Goal: Communication & Community: Answer question/provide support

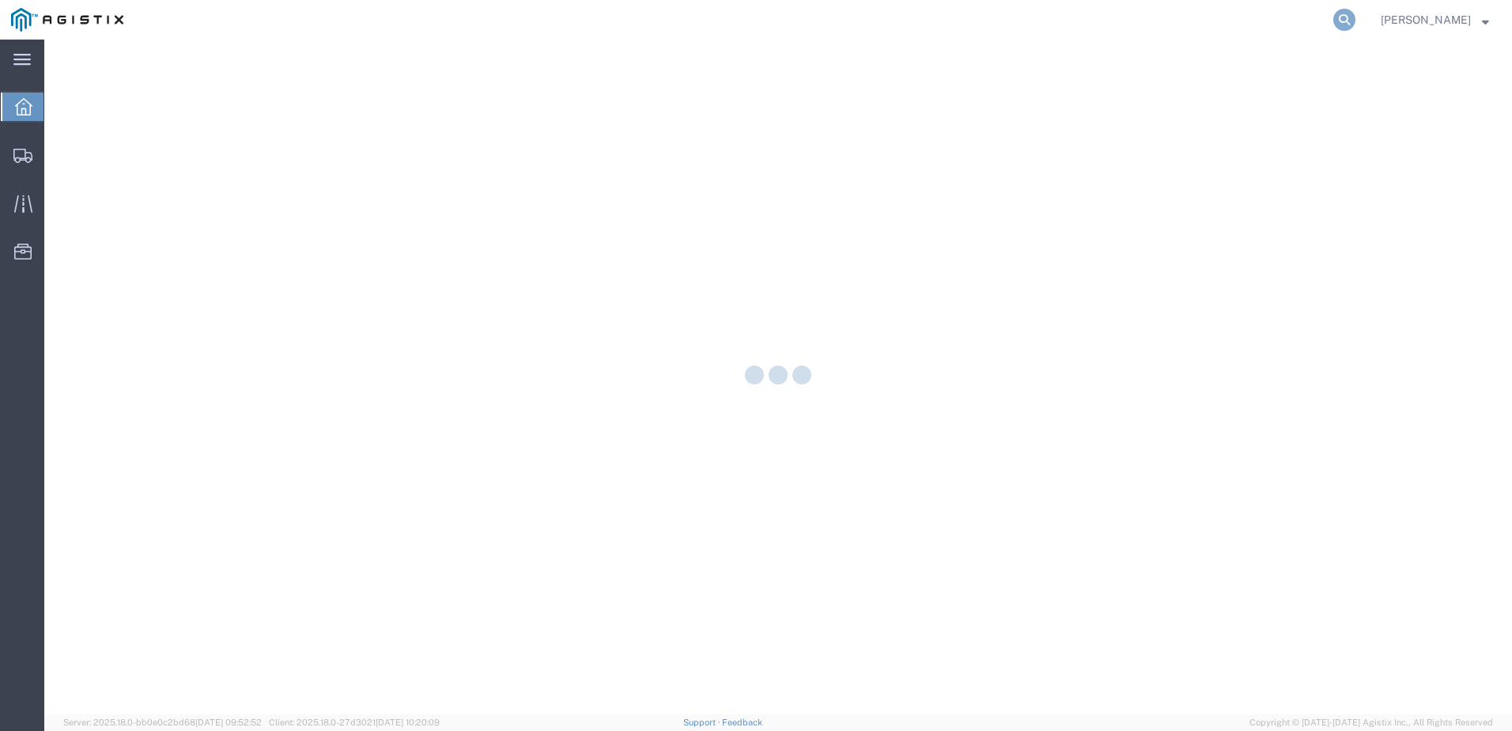
drag, startPoint x: 1370, startPoint y: 21, endPoint x: 1364, endPoint y: 15, distance: 8.9
click at [1356, 15] on icon at bounding box center [1345, 20] width 22 height 22
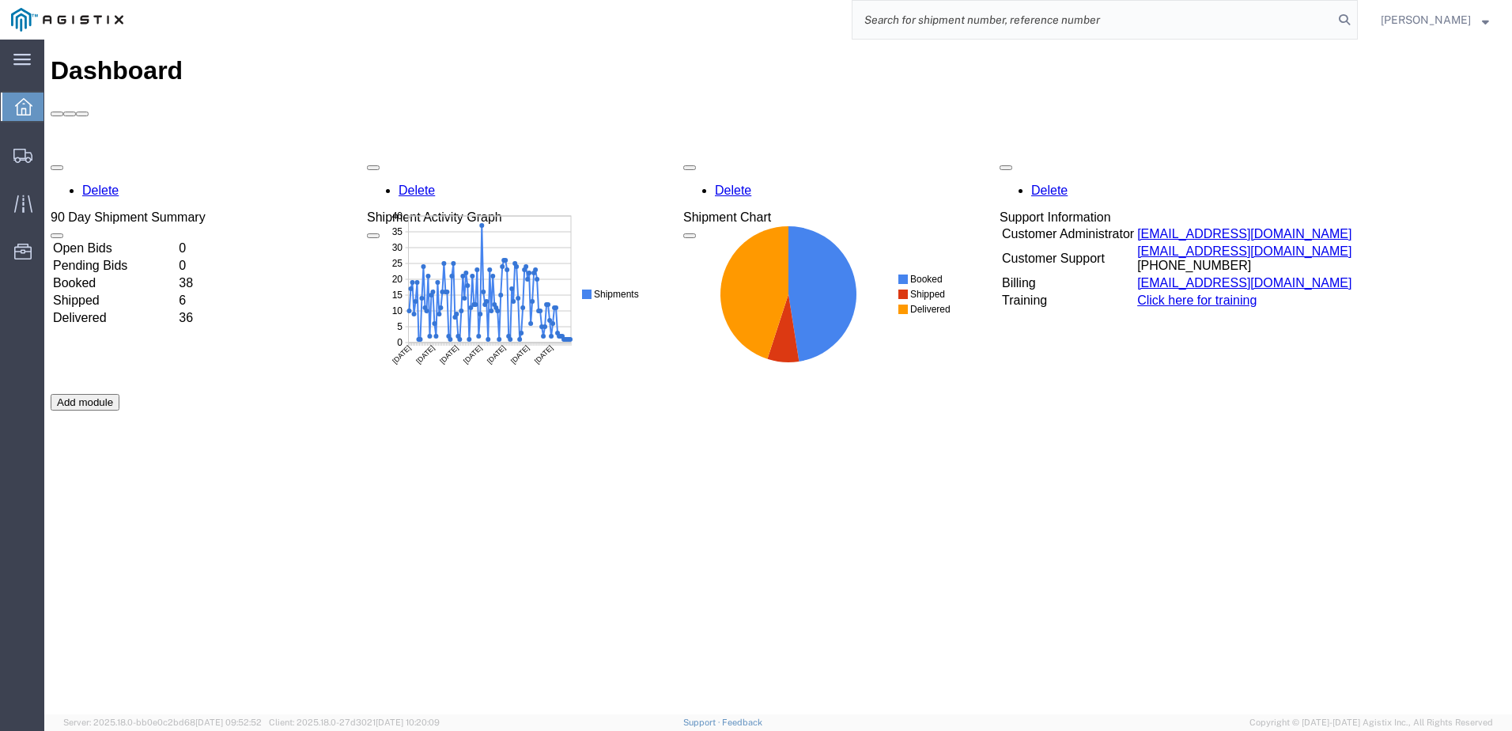
paste input "56764186"
type input "56764186"
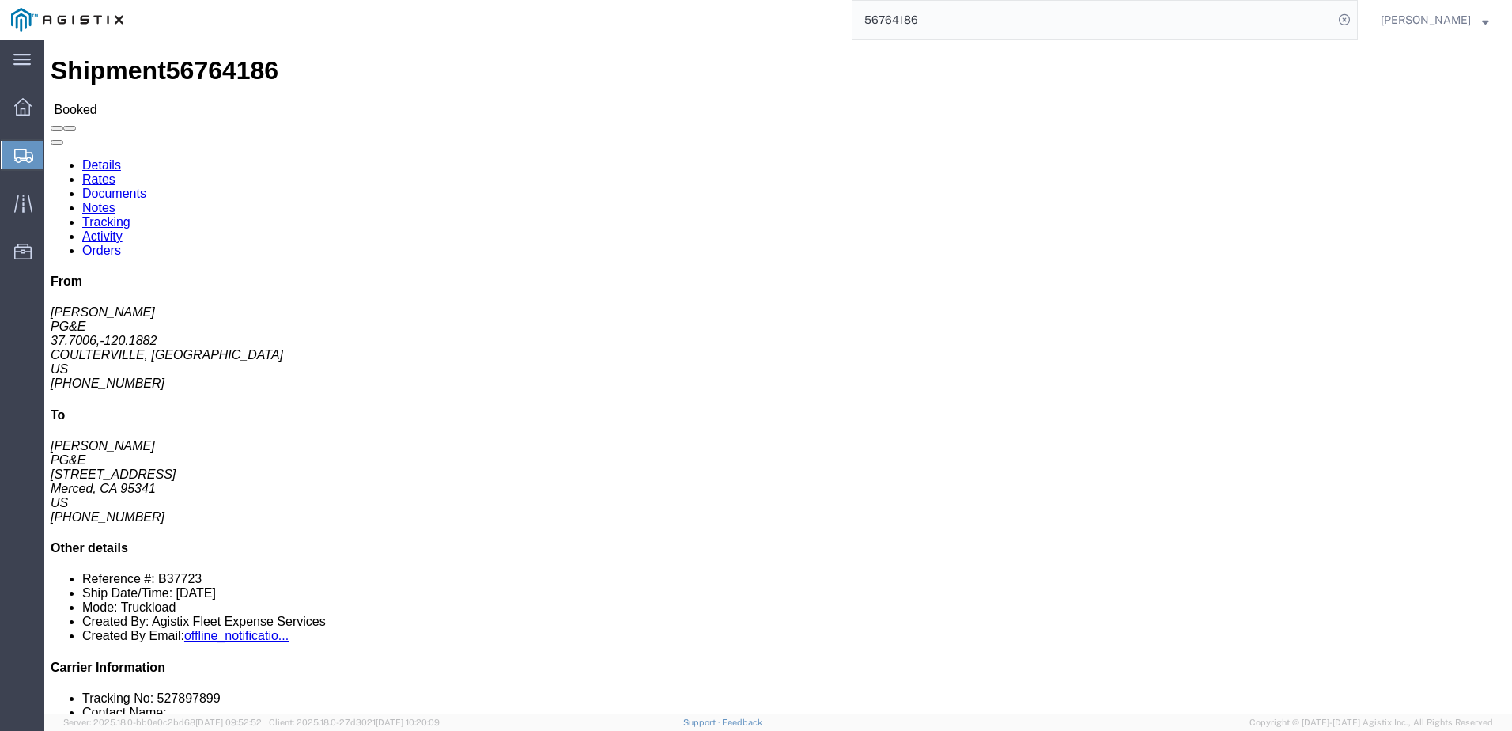
click span
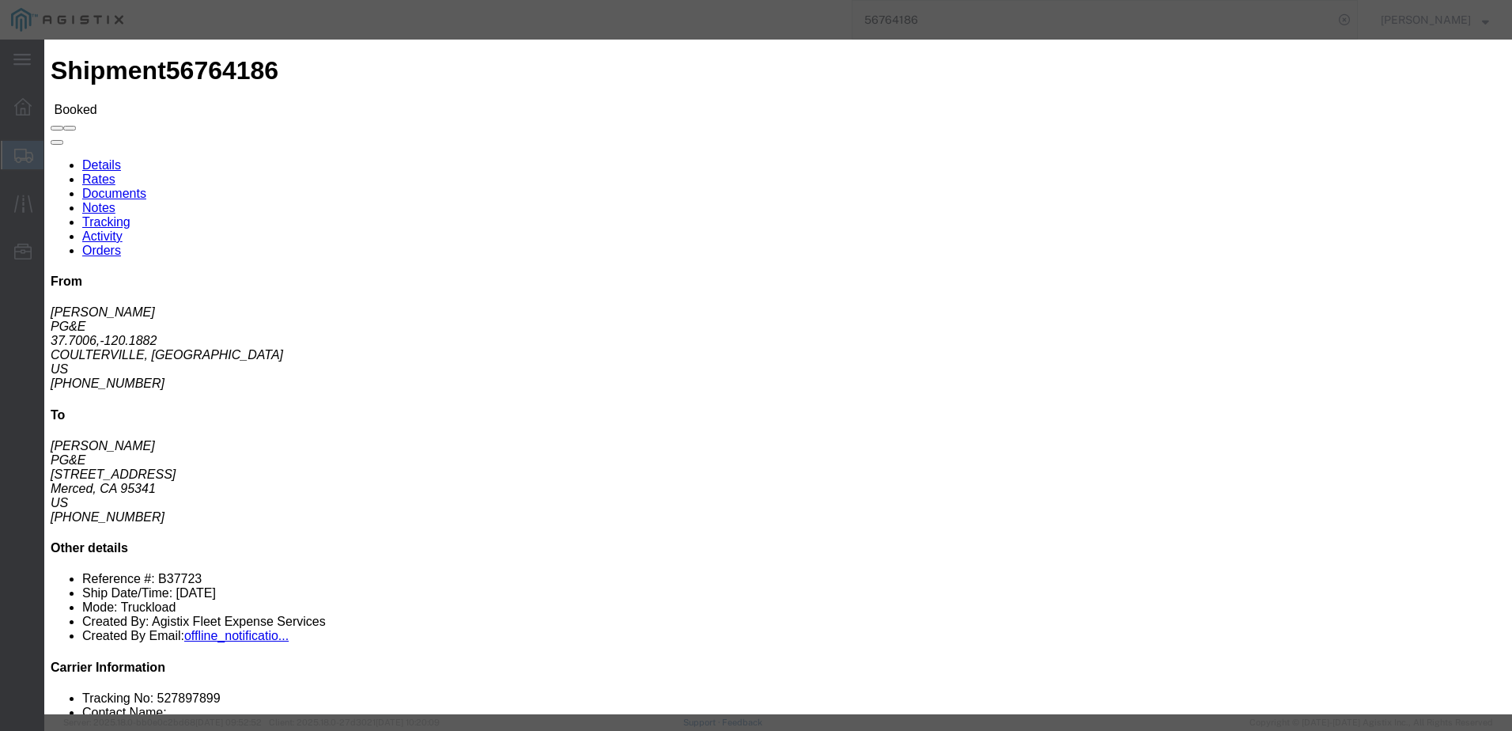
click input "text"
type input "[EMAIL_ADDRESS][DOMAIN_NAME]"
type input "Enter Email Address"
click input "PGE Fleet Bill Of Lading"
checkbox input "true"
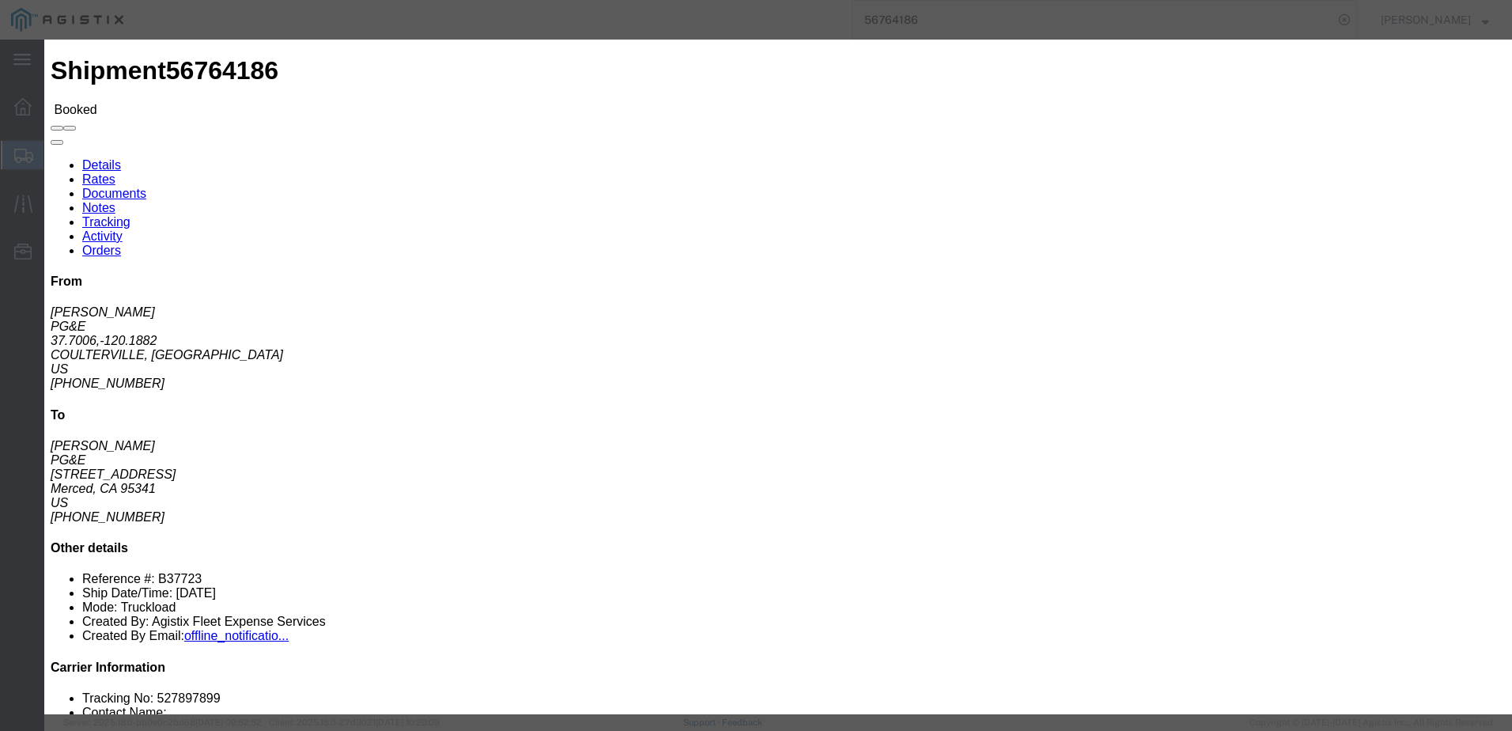
click input "text"
type input "[EMAIL_ADDRESS][DOMAIN_NAME]"
click button "Send"
